Goal: Information Seeking & Learning: Understand process/instructions

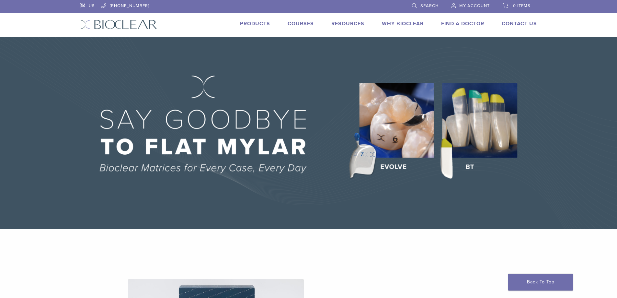
click at [261, 23] on link "Products" at bounding box center [255, 23] width 30 height 6
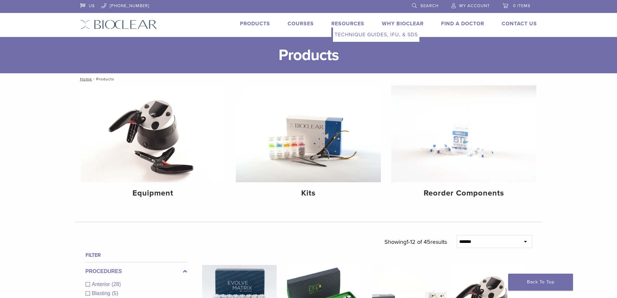
click at [348, 31] on link "Technique Guides, IFU, & SDS" at bounding box center [376, 35] width 87 height 14
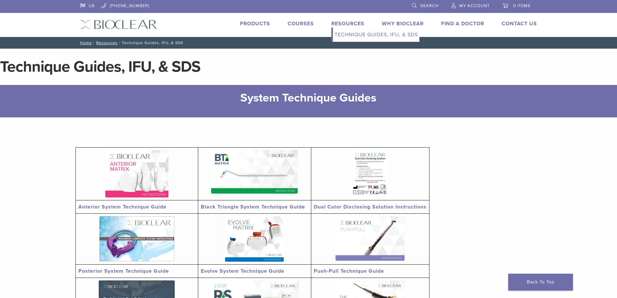
click at [353, 22] on link "Resources" at bounding box center [348, 23] width 33 height 6
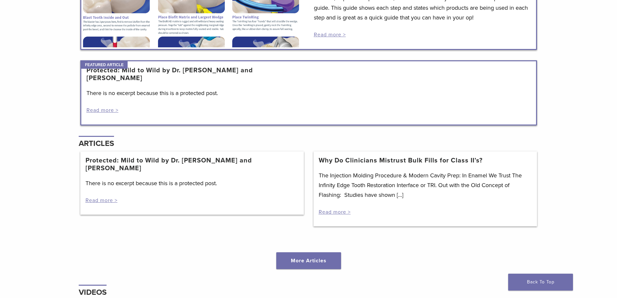
scroll to position [405, 0]
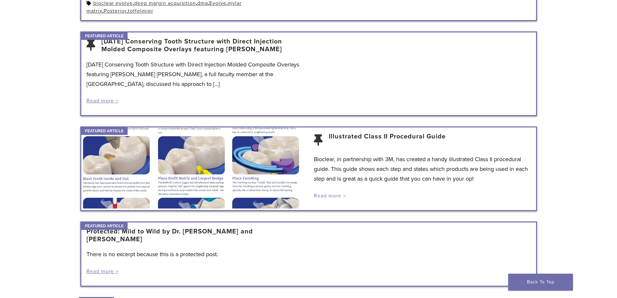
click at [340, 196] on link "Read more >" at bounding box center [330, 195] width 32 height 6
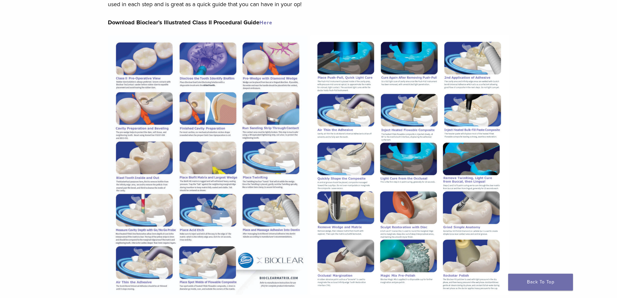
scroll to position [89, 0]
